Goal: Task Accomplishment & Management: Manage account settings

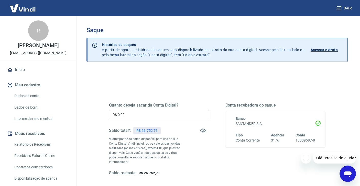
click at [169, 110] on input "R$ 0,00" at bounding box center [159, 114] width 100 height 9
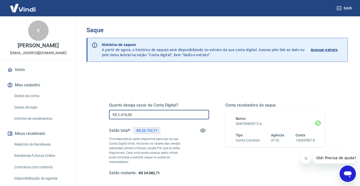
type input "R$ 26.700,00"
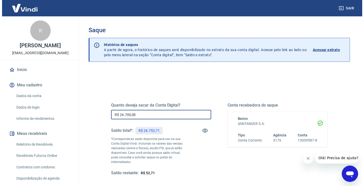
scroll to position [46, 0]
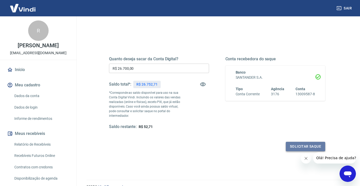
click at [296, 147] on button "Solicitar saque" at bounding box center [305, 146] width 39 height 9
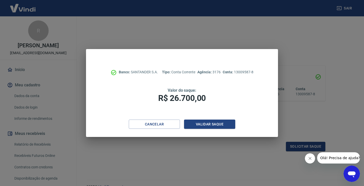
click at [224, 129] on div "Cancelar Validar saque" at bounding box center [182, 129] width 192 height 18
click at [224, 128] on button "Validar saque" at bounding box center [209, 124] width 51 height 9
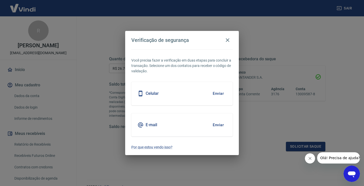
click at [217, 92] on button "Enviar" at bounding box center [218, 93] width 17 height 11
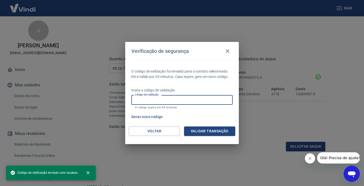
click at [197, 101] on input "Código de validação" at bounding box center [181, 99] width 101 height 9
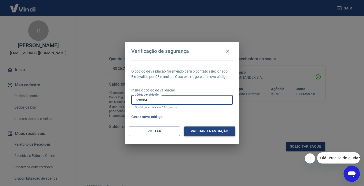
type input "728564"
click at [194, 130] on button "Validar transação" at bounding box center [209, 131] width 51 height 9
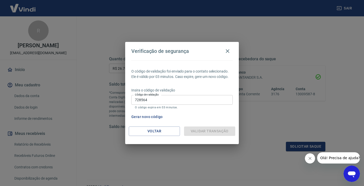
click at [309, 157] on icon "Close message from company" at bounding box center [310, 159] width 4 height 4
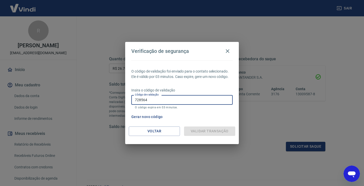
click at [200, 98] on input "728564" at bounding box center [181, 99] width 101 height 9
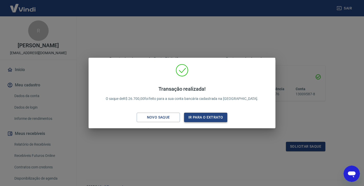
click at [206, 117] on button "Ir para o extrato" at bounding box center [205, 117] width 43 height 9
